Goal: Task Accomplishment & Management: Use online tool/utility

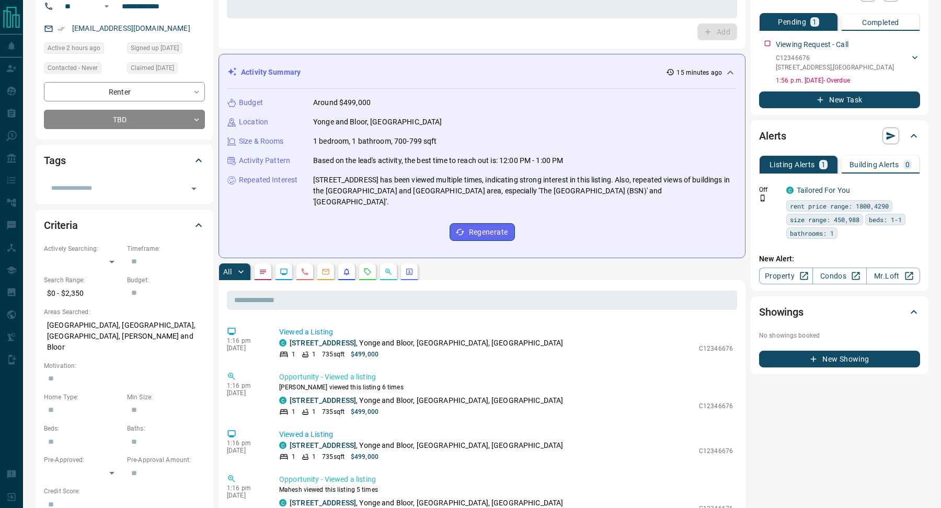
scroll to position [107, 0]
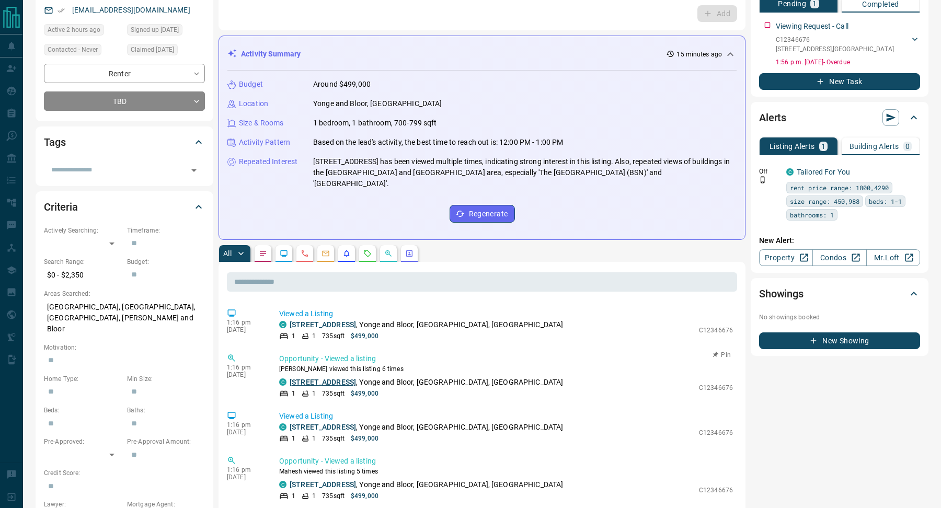
click at [334, 378] on link "[STREET_ADDRESS]" at bounding box center [323, 382] width 66 height 8
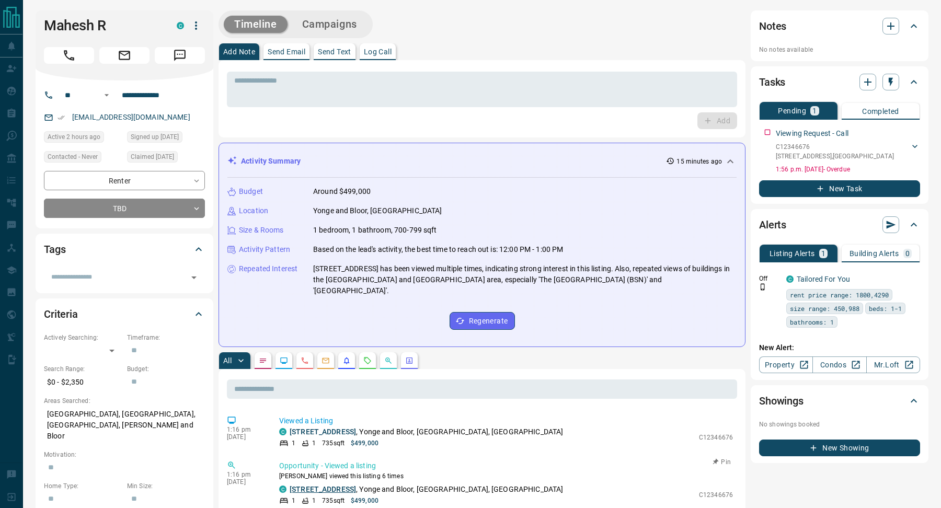
click at [345, 485] on link "[STREET_ADDRESS]" at bounding box center [323, 489] width 66 height 8
click at [376, 50] on p "Log Call" at bounding box center [378, 51] width 28 height 7
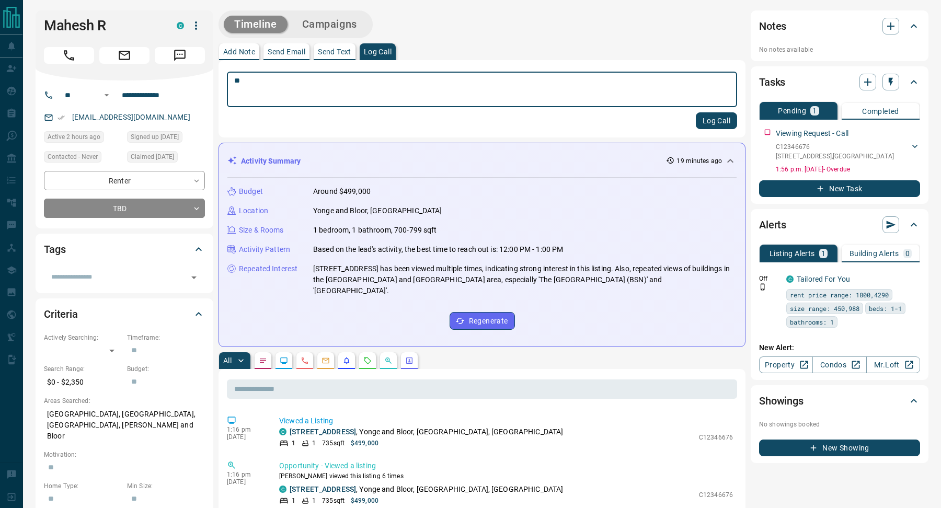
type textarea "*"
type textarea "**********"
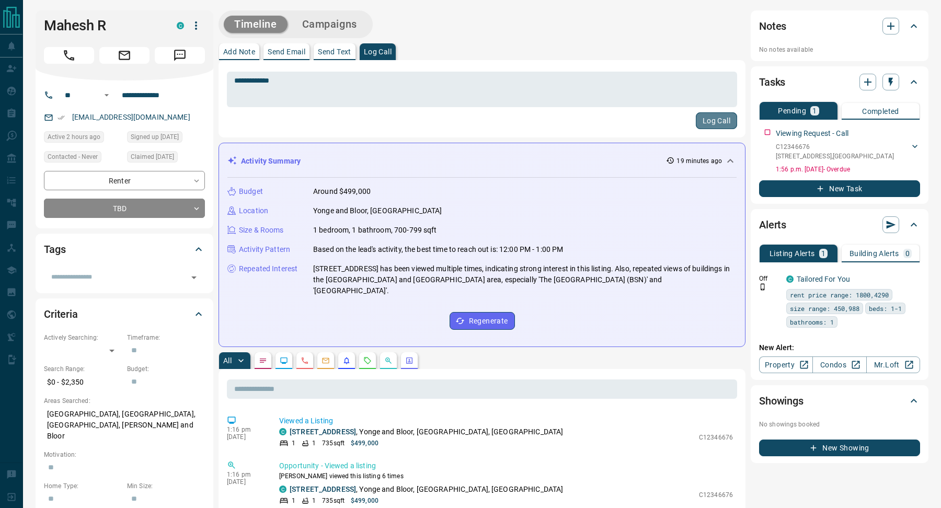
click at [712, 121] on button "Log Call" at bounding box center [716, 120] width 41 height 17
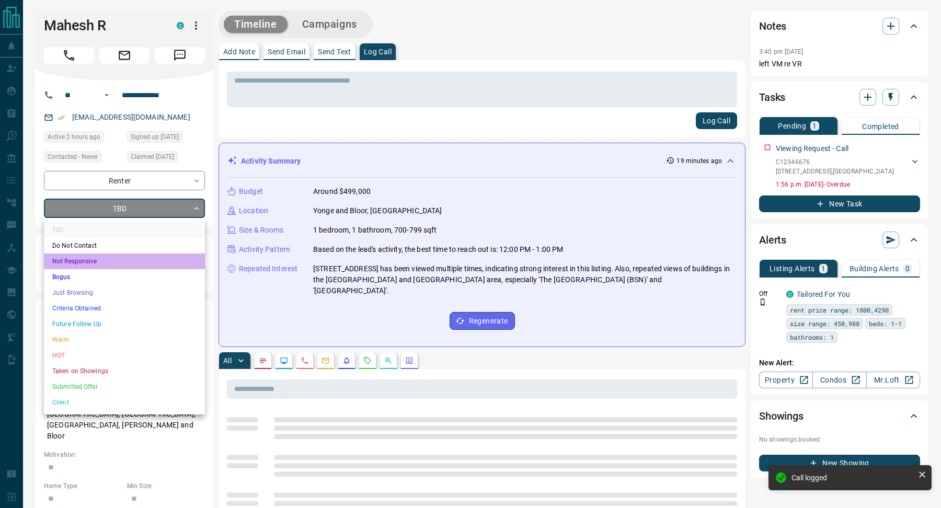
click at [142, 263] on li "Not Responsive" at bounding box center [124, 262] width 161 height 16
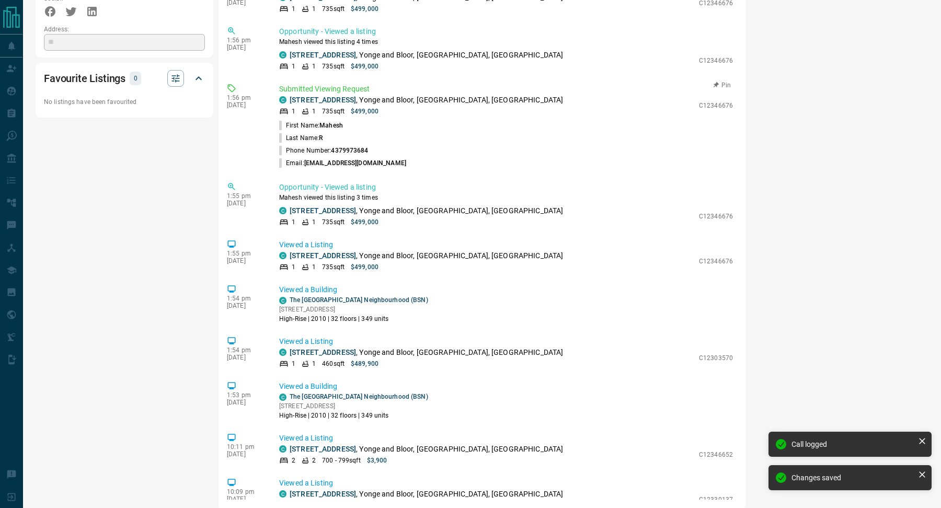
scroll to position [7, 0]
type input "*"
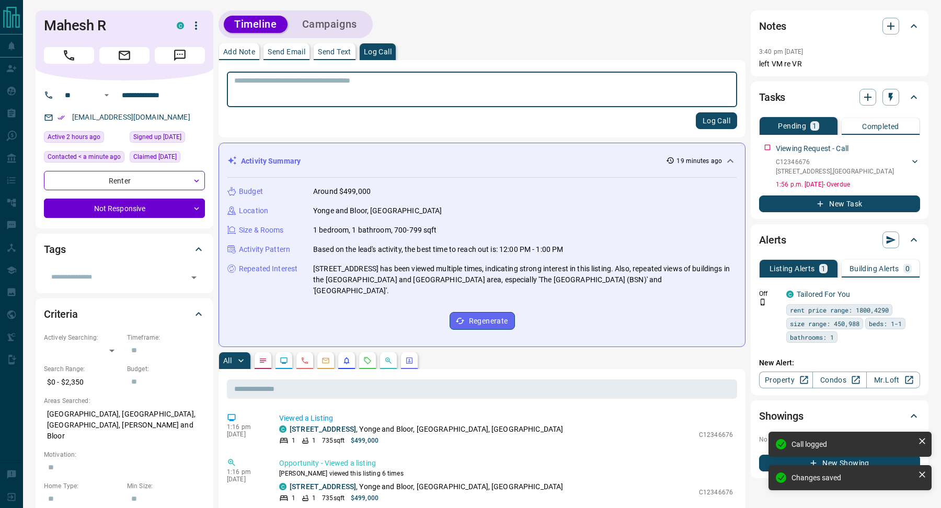
scroll to position [54, 0]
